Goal: Task Accomplishment & Management: Manage account settings

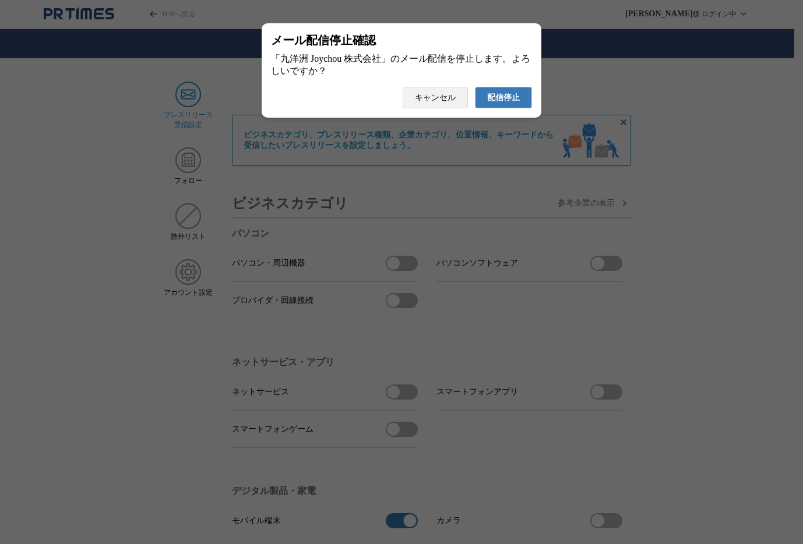
click at [507, 103] on span "配信停止" at bounding box center [503, 98] width 33 height 10
